Goal: Task Accomplishment & Management: Use online tool/utility

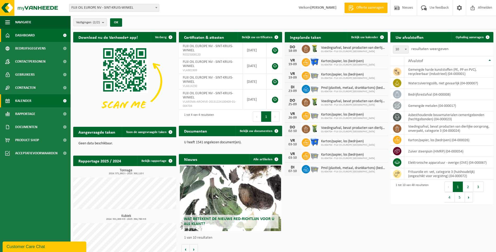
click at [31, 99] on span "Kalender" at bounding box center [23, 100] width 16 height 13
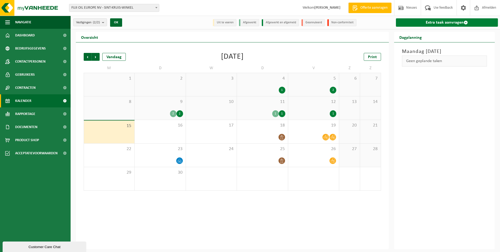
click at [449, 21] on link "Extra taak aanvragen" at bounding box center [447, 22] width 102 height 8
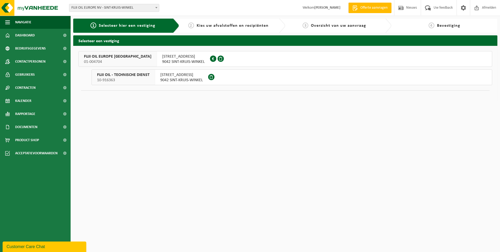
click at [162, 59] on span "9042 SINT-KRUIS-WINKEL" at bounding box center [183, 61] width 43 height 5
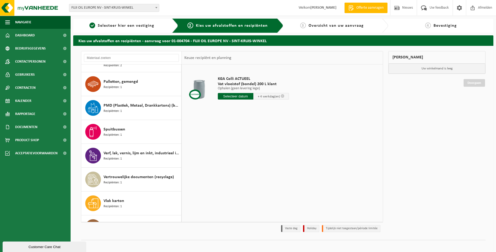
scroll to position [895, 0]
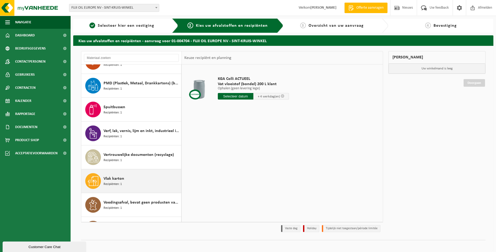
click at [115, 182] on span "Recipiënten: 1" at bounding box center [113, 184] width 18 height 5
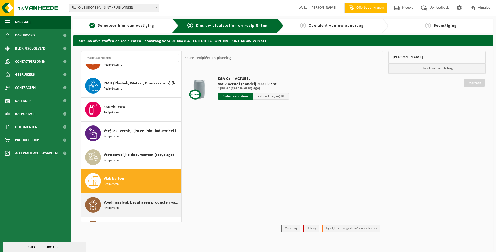
scroll to position [955, 0]
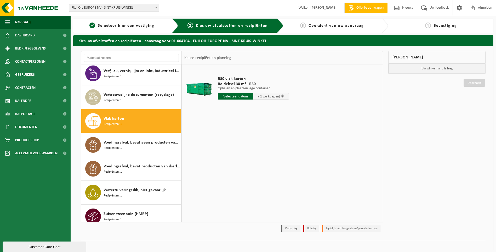
click at [244, 95] on input "text" at bounding box center [236, 96] width 36 height 7
click at [242, 143] on div "17" at bounding box center [241, 142] width 9 height 8
type input "Van 2025-09-17"
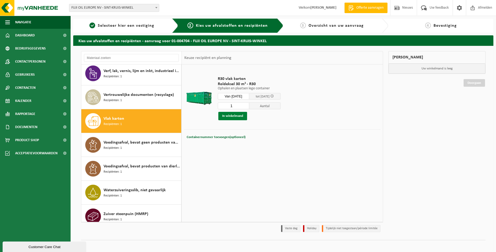
click at [243, 116] on button "In winkelmand" at bounding box center [232, 116] width 29 height 8
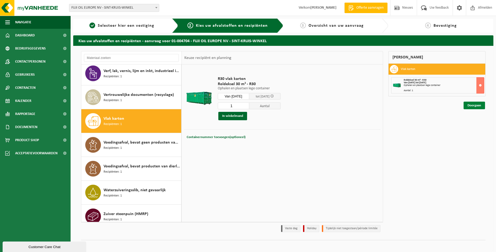
click at [479, 105] on link "Doorgaan" at bounding box center [474, 106] width 21 height 8
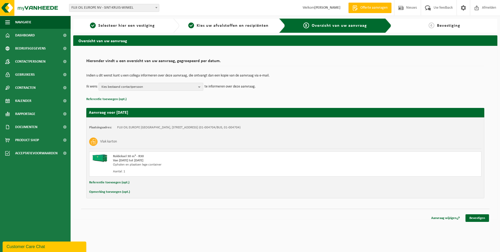
click at [184, 86] on span "Kies bestaand contactpersoon" at bounding box center [149, 87] width 95 height 8
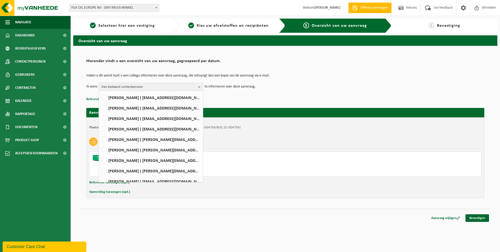
scroll to position [45, 0]
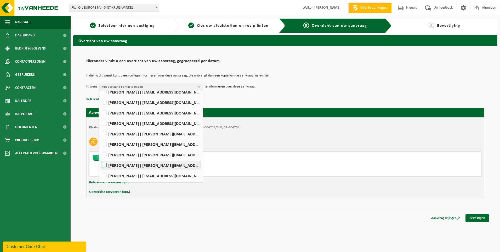
click at [127, 164] on label "[PERSON_NAME] ( [PERSON_NAME][EMAIL_ADDRESS][DOMAIN_NAME] )" at bounding box center [150, 165] width 99 height 8
click at [100, 159] on input "[PERSON_NAME] ( [PERSON_NAME][EMAIL_ADDRESS][DOMAIN_NAME] )" at bounding box center [100, 158] width 0 height 0
checkbox input "true"
click at [127, 174] on label "[PERSON_NAME] ( [EMAIL_ADDRESS][DOMAIN_NAME] )" at bounding box center [150, 176] width 99 height 8
click at [100, 169] on input "[PERSON_NAME] ( [EMAIL_ADDRESS][DOMAIN_NAME] )" at bounding box center [100, 169] width 0 height 0
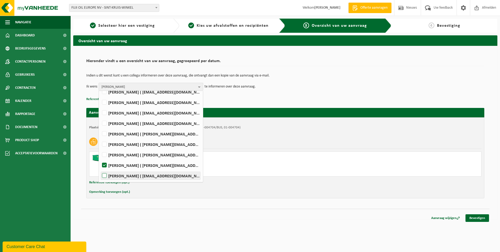
checkbox input "true"
click at [271, 159] on div "Van [DATE] tot [DATE]" at bounding box center [209, 160] width 193 height 4
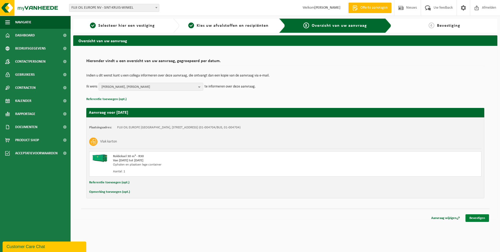
click at [473, 216] on link "Bevestigen" at bounding box center [478, 218] width 24 height 8
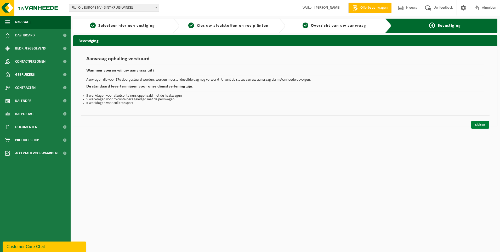
click at [483, 127] on link "Sluiten" at bounding box center [480, 125] width 18 height 8
